Goal: Navigation & Orientation: Go to known website

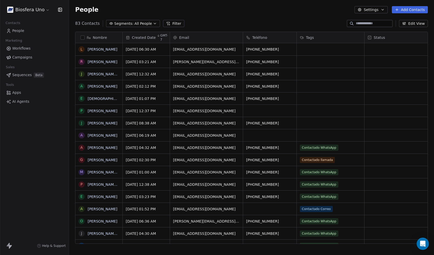
scroll to position [220, 361]
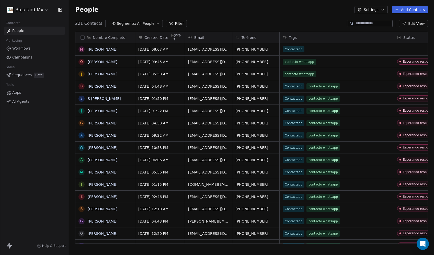
scroll to position [220, 361]
